Goal: Use online tool/utility

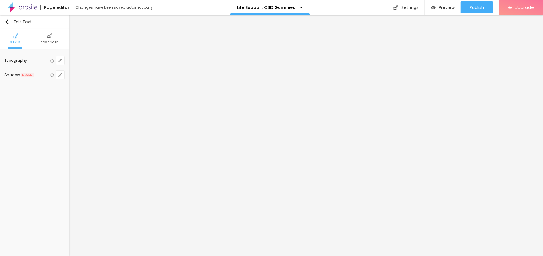
scroll to position [0, 0]
click at [60, 64] on button "button" at bounding box center [60, 60] width 8 height 8
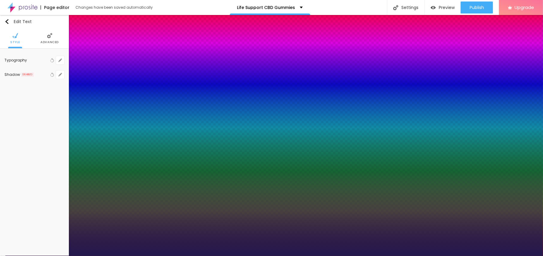
type input "1"
type input "22"
type input "1"
type input "22"
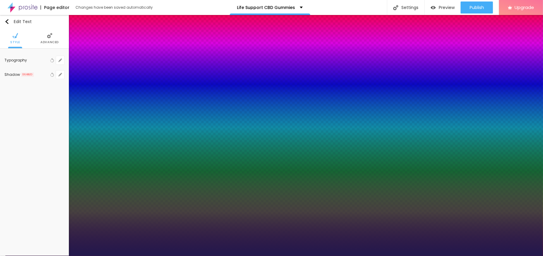
click at [253, 255] on div at bounding box center [271, 256] width 543 height 0
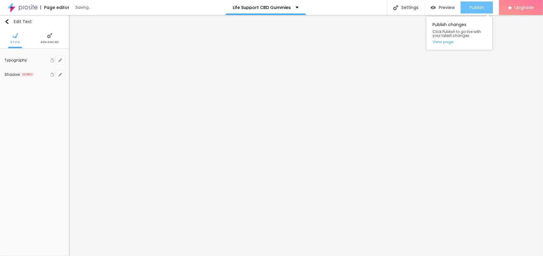
click at [466, 9] on button "Publish" at bounding box center [476, 7] width 32 height 12
click at [447, 44] on link "View page" at bounding box center [459, 42] width 54 height 4
